Goal: Task Accomplishment & Management: Use online tool/utility

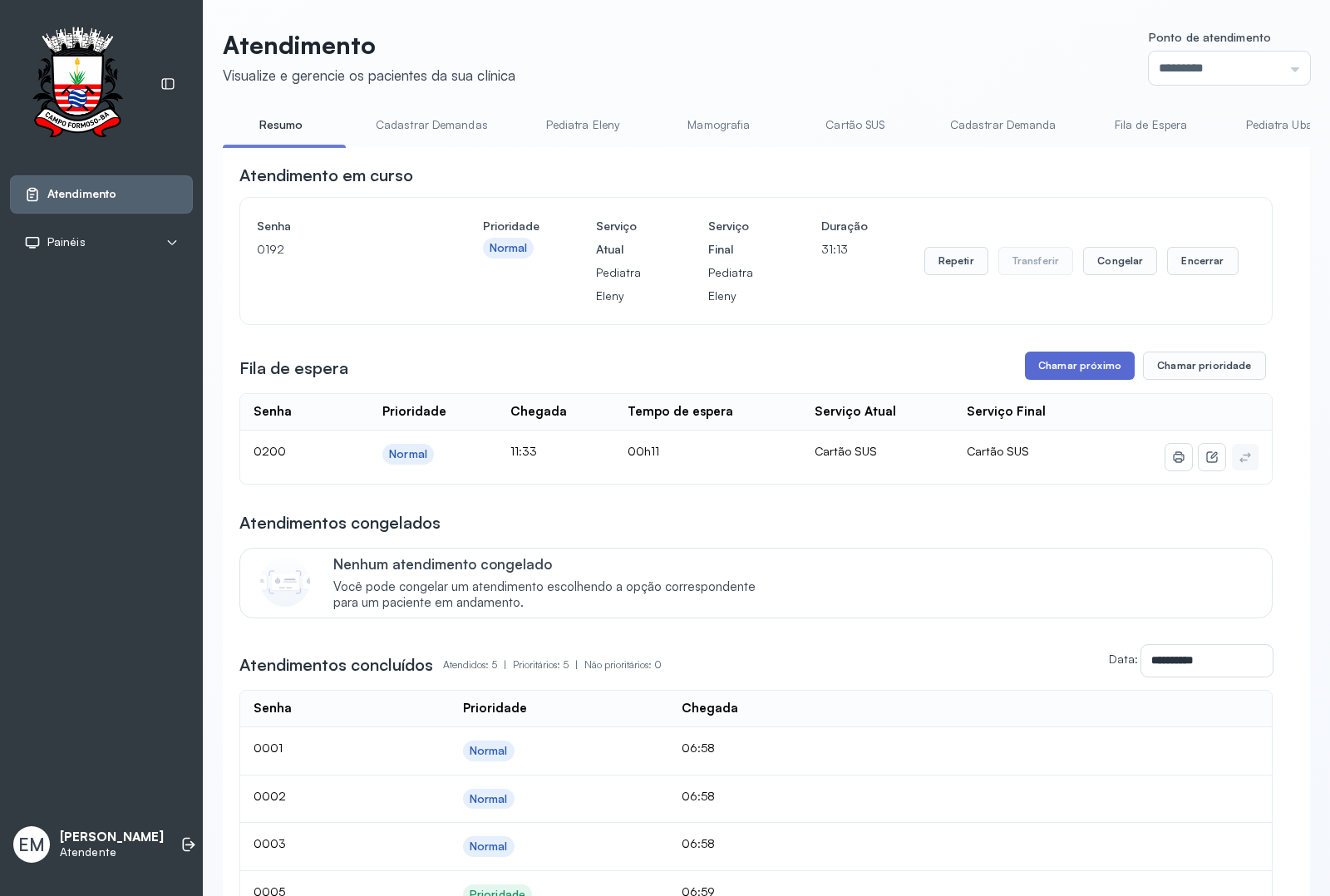
click at [1059, 371] on button "Chamar próximo" at bounding box center [1079, 366] width 110 height 28
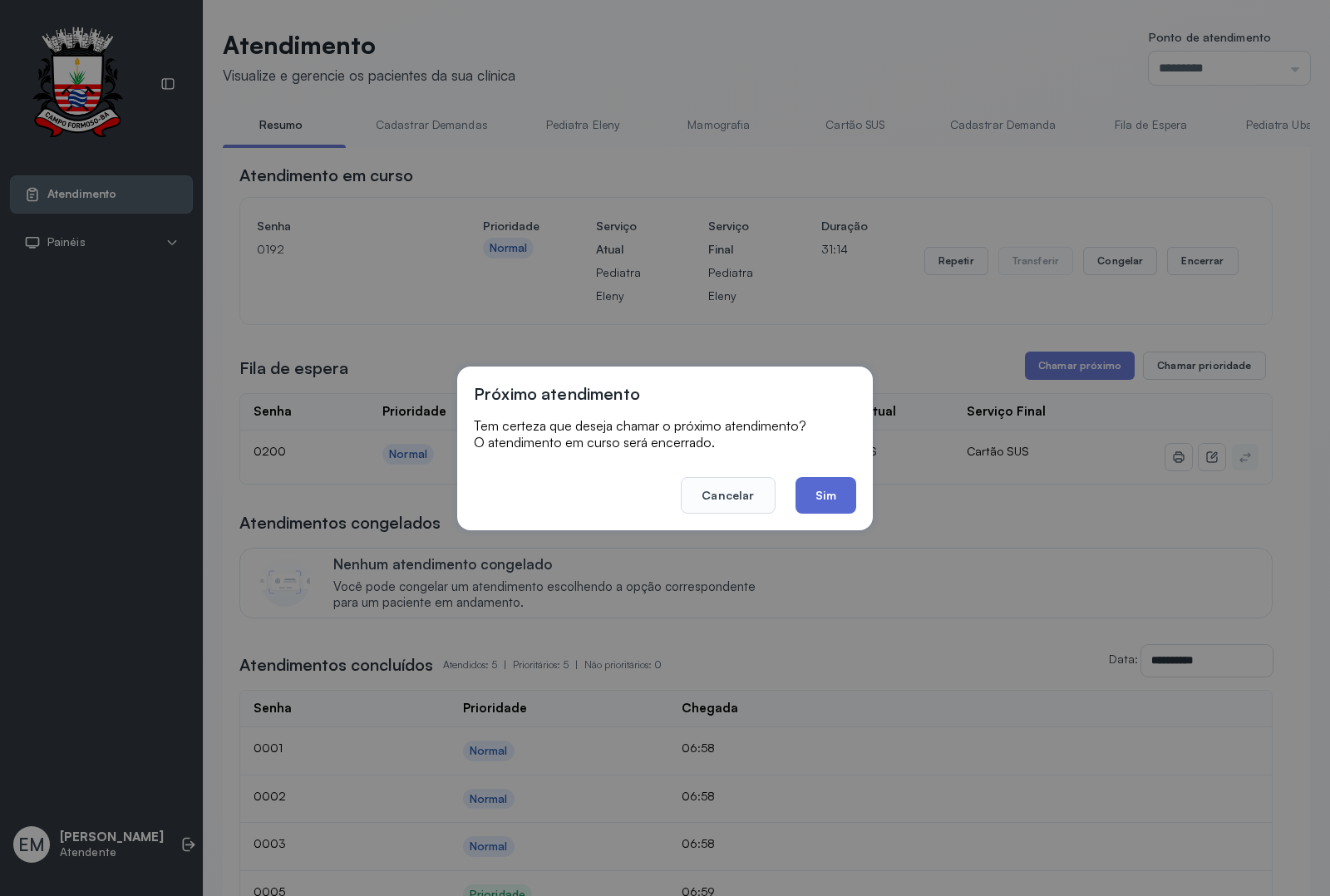
click at [800, 496] on button "Sim" at bounding box center [825, 496] width 61 height 37
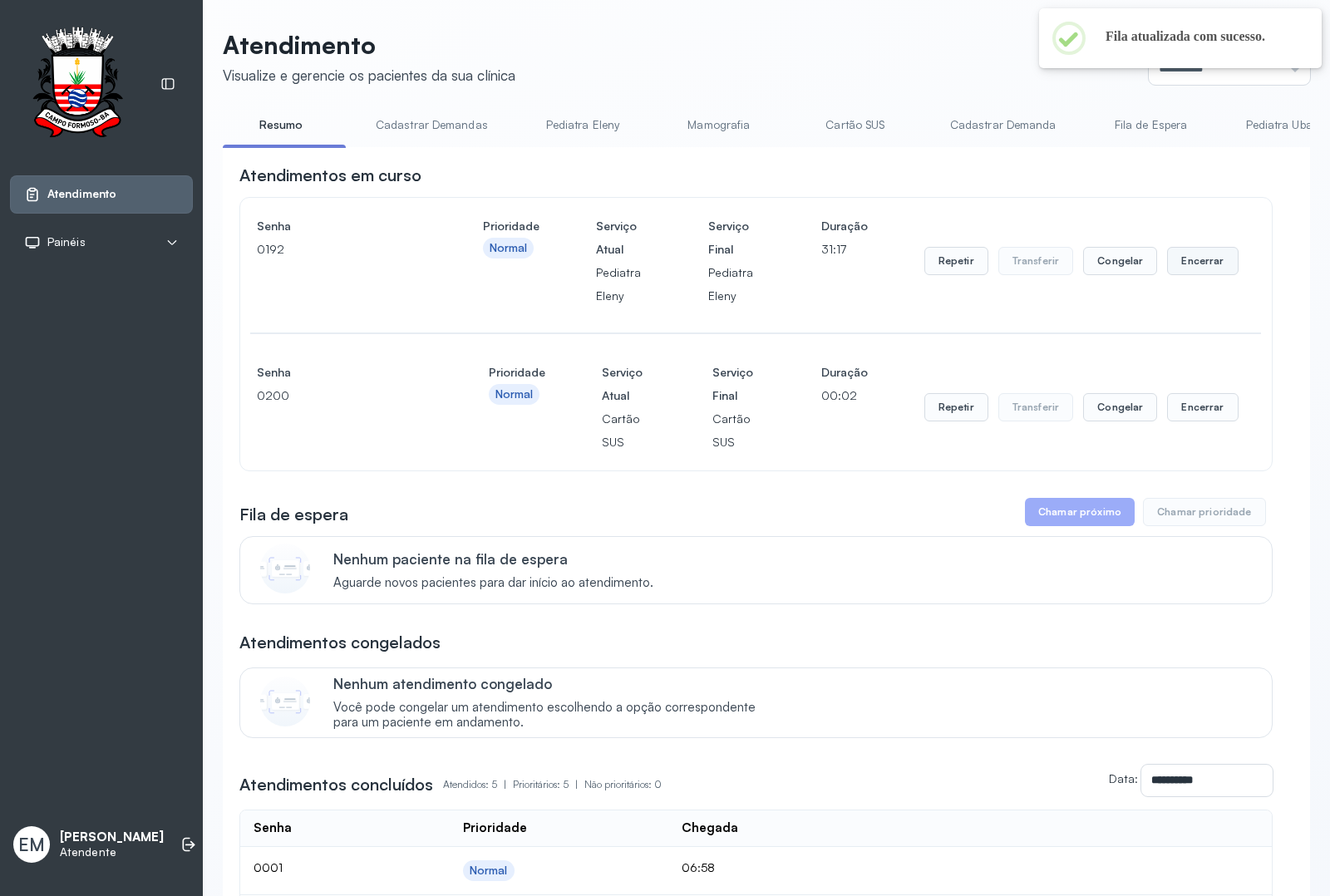
click at [1167, 275] on button "Encerrar" at bounding box center [1202, 261] width 70 height 28
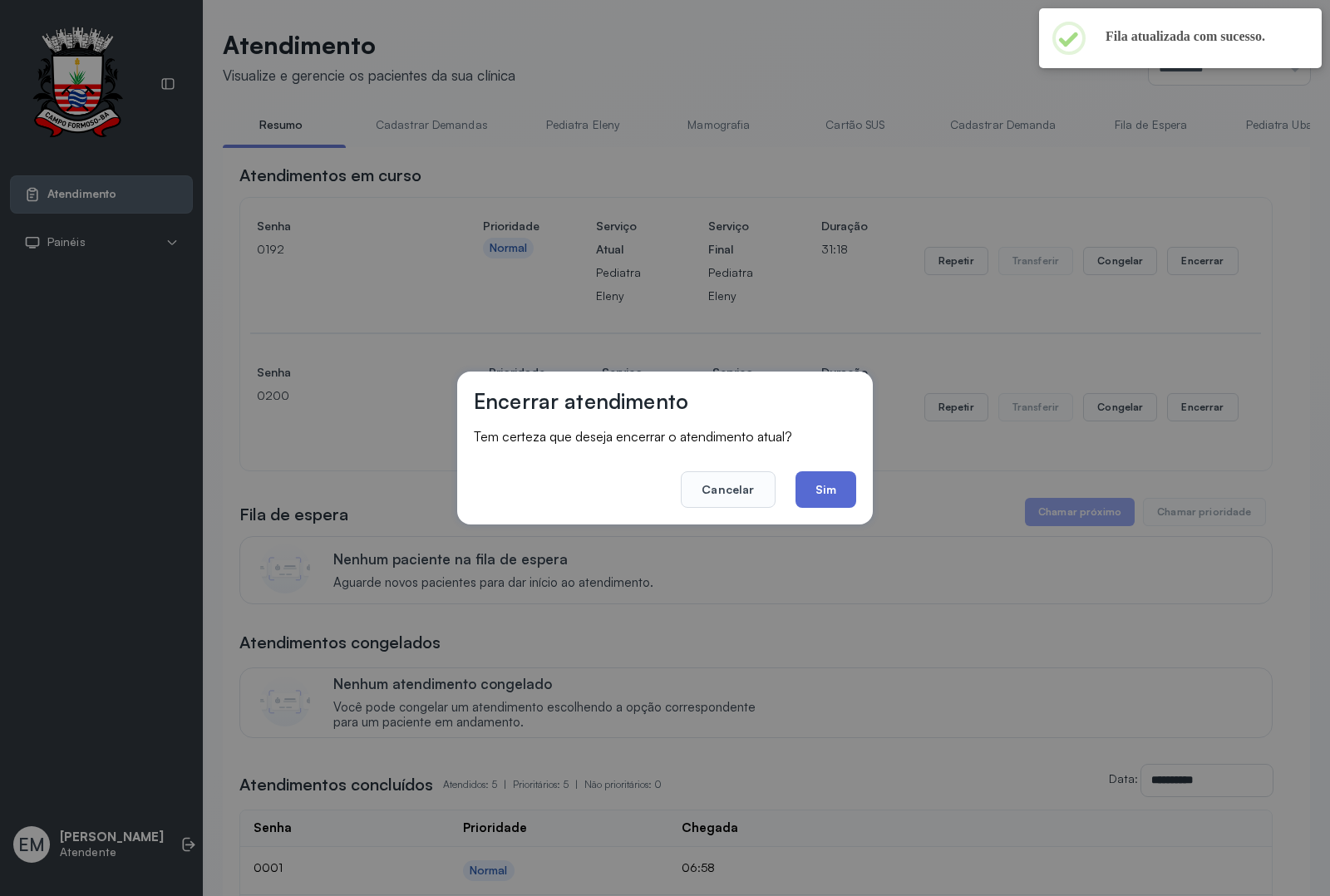
click at [840, 474] on button "Sim" at bounding box center [825, 490] width 61 height 37
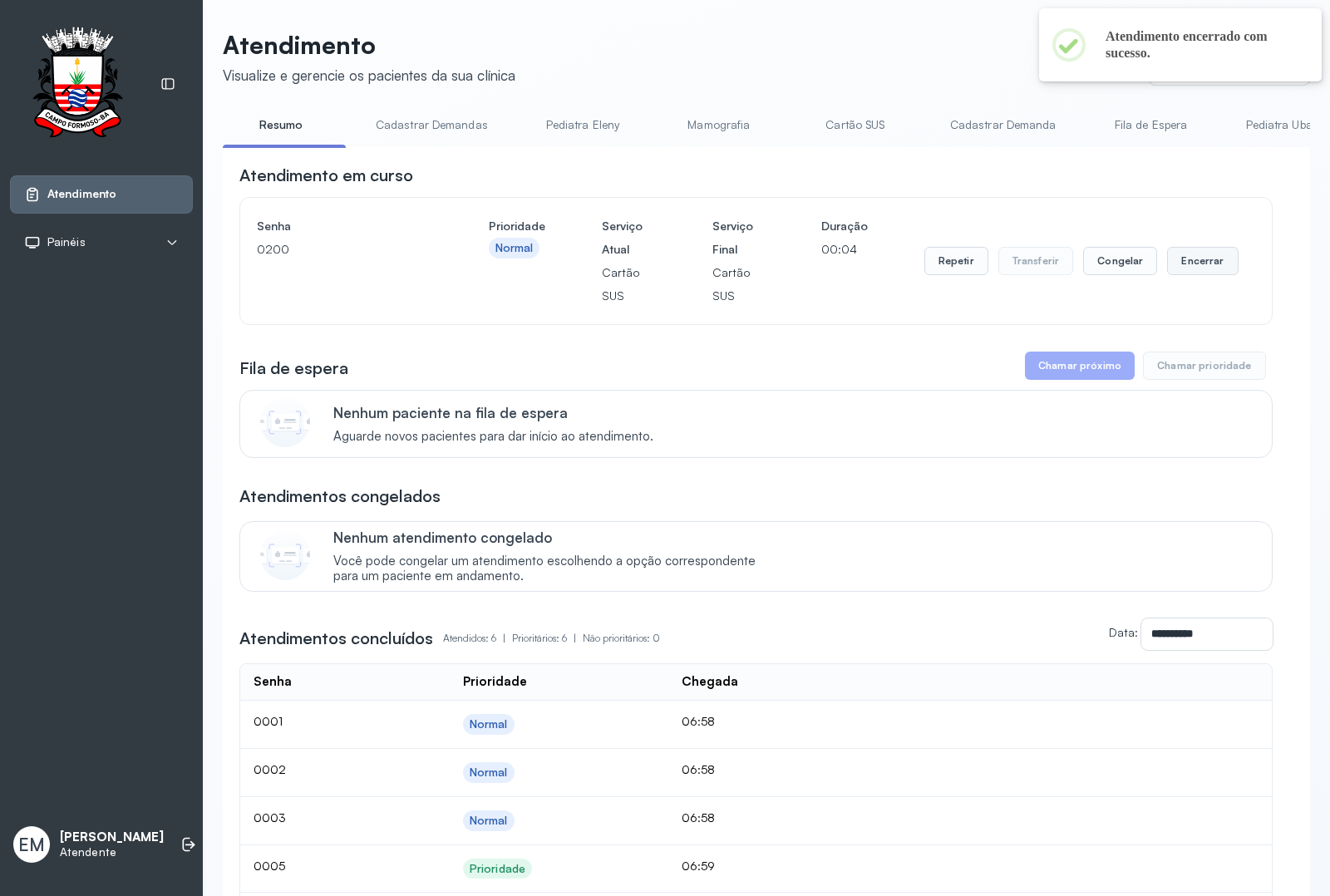
click at [1176, 266] on button "Encerrar" at bounding box center [1202, 261] width 70 height 28
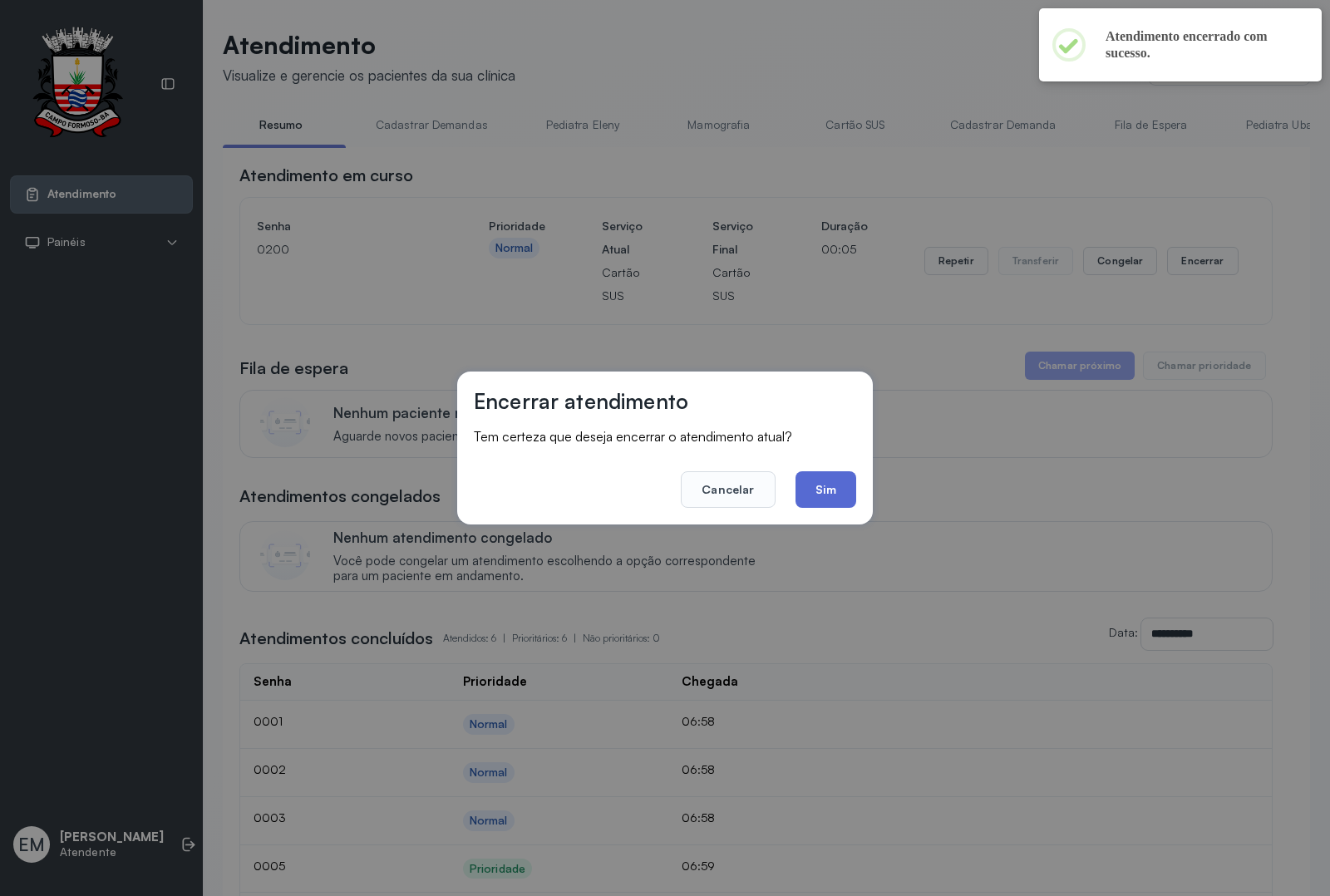
click at [828, 482] on button "Sim" at bounding box center [825, 490] width 61 height 37
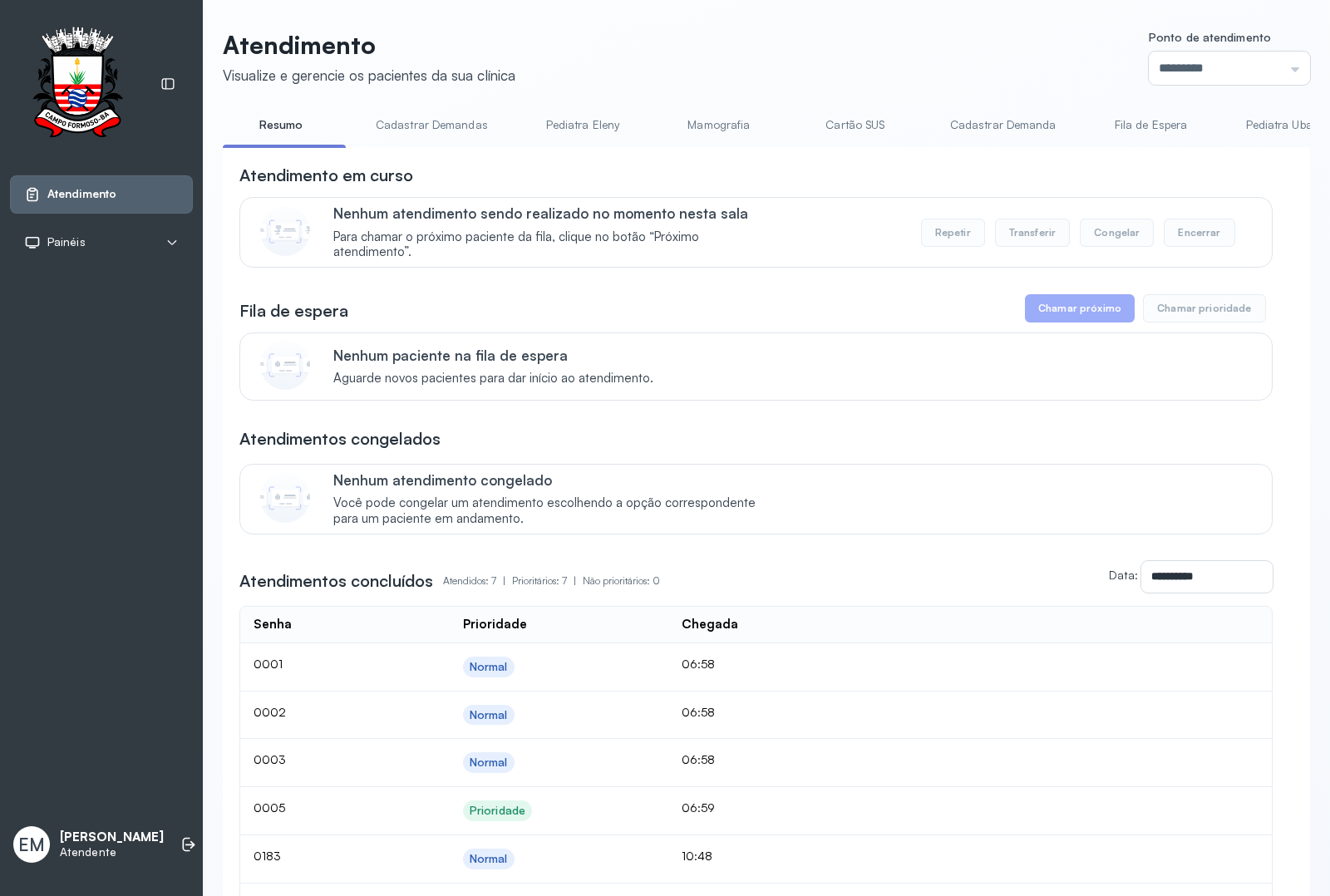
click at [818, 60] on header "Atendimento Visualize e gerencie os pacientes da sua clínica Ponto de atendimen…" at bounding box center [766, 58] width 1087 height 55
click at [927, 85] on div "Atendimento Visualize e gerencie os pacientes da sua clínica Ponto de atendimen…" at bounding box center [766, 558] width 1087 height 1056
click at [930, 84] on div "Atendimento Visualize e gerencie os pacientes da sua clínica Ponto de atendimen…" at bounding box center [766, 558] width 1087 height 1056
